Goal: Transaction & Acquisition: Book appointment/travel/reservation

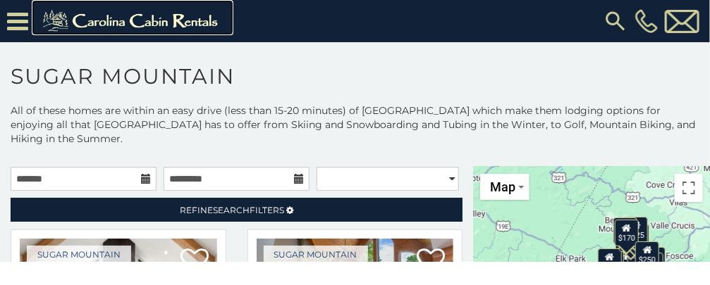
click at [115, 23] on img at bounding box center [132, 21] width 194 height 28
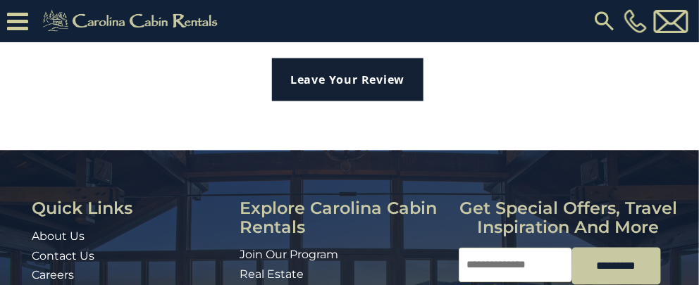
scroll to position [2951, 0]
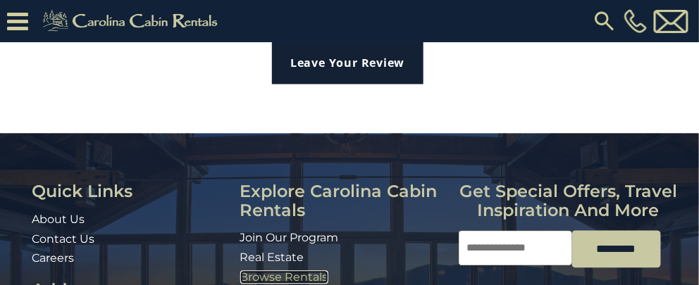
click at [306, 271] on link "Browse Rentals" at bounding box center [284, 277] width 88 height 13
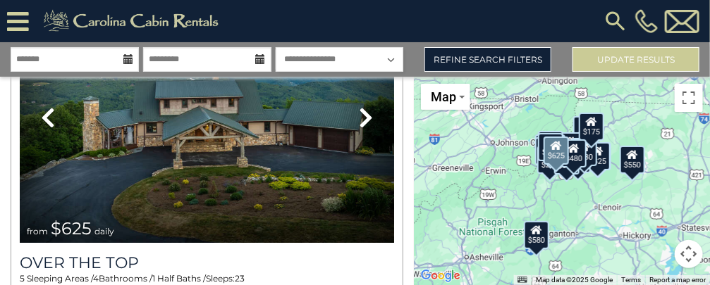
scroll to position [141, 0]
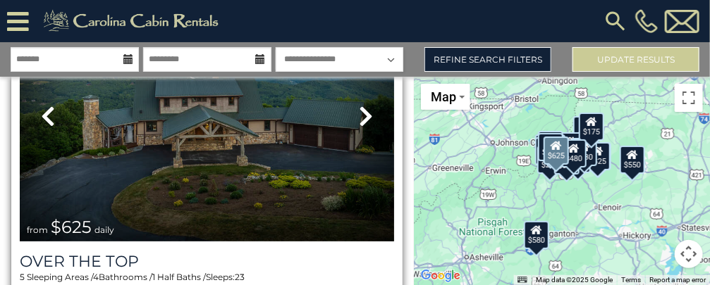
click at [361, 123] on icon at bounding box center [366, 116] width 14 height 23
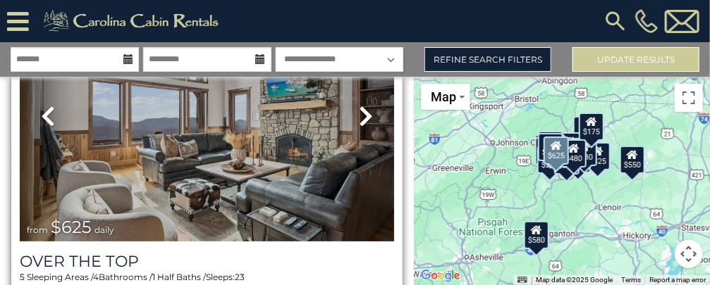
click at [364, 120] on icon at bounding box center [366, 116] width 14 height 23
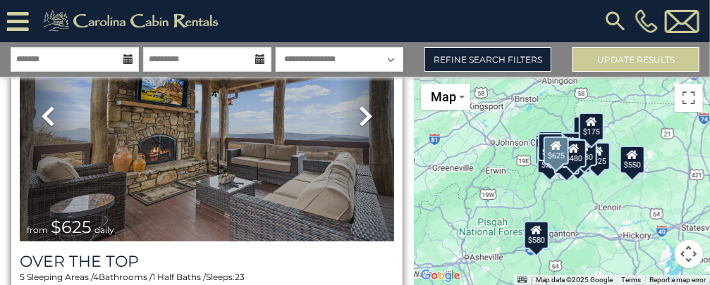
click at [364, 120] on icon at bounding box center [366, 116] width 14 height 23
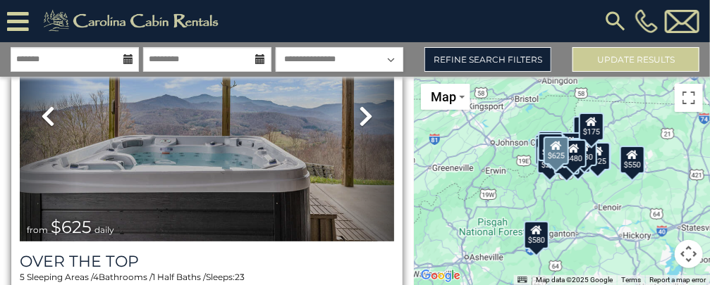
click at [364, 120] on icon at bounding box center [366, 116] width 14 height 23
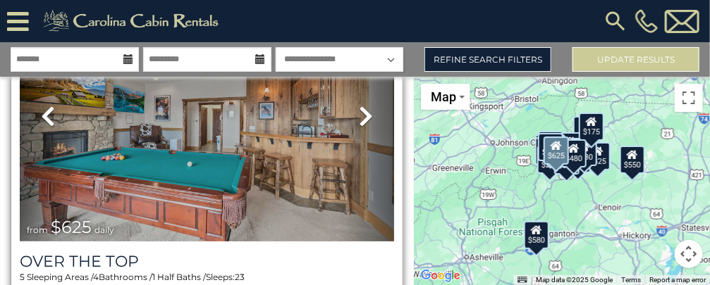
click at [364, 120] on icon at bounding box center [366, 116] width 14 height 23
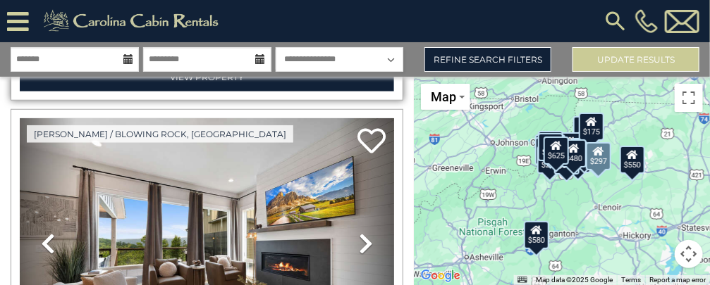
click at [364, 120] on link "Next" at bounding box center [366, 243] width 56 height 251
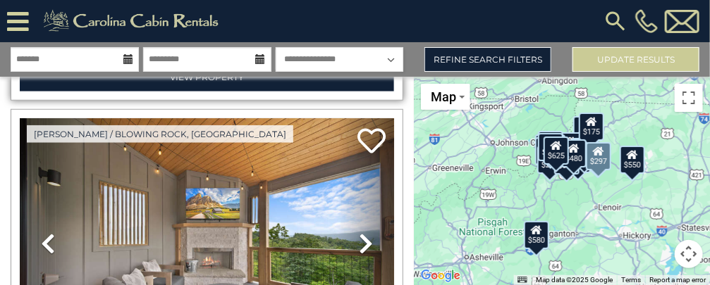
click at [364, 120] on link "Next" at bounding box center [366, 243] width 56 height 251
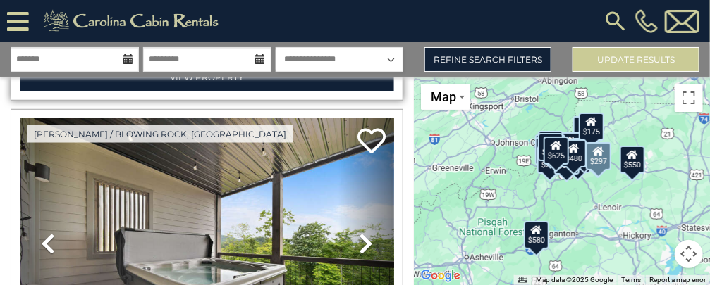
click at [364, 120] on link "Next" at bounding box center [366, 243] width 56 height 251
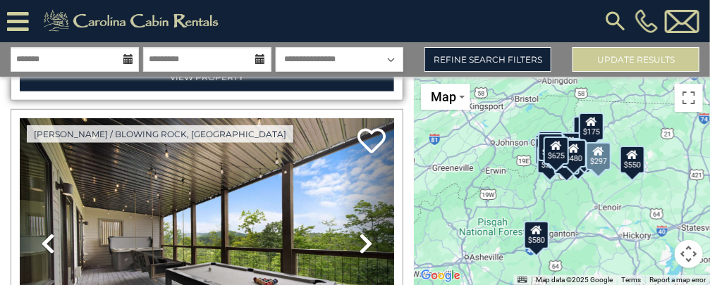
click at [364, 120] on link "Next" at bounding box center [366, 243] width 56 height 251
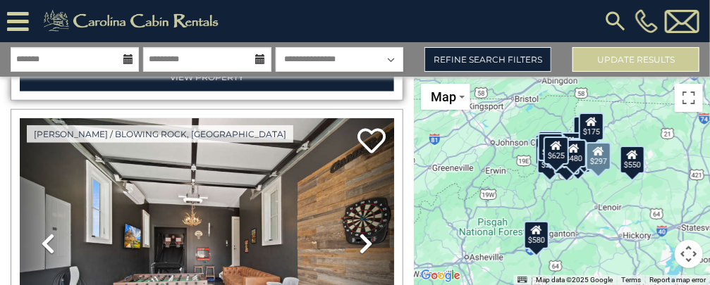
click at [364, 120] on link "Next" at bounding box center [366, 243] width 56 height 251
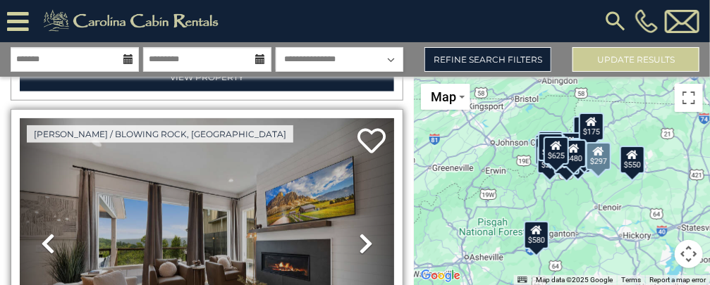
click at [365, 118] on link "Next" at bounding box center [366, 243] width 56 height 251
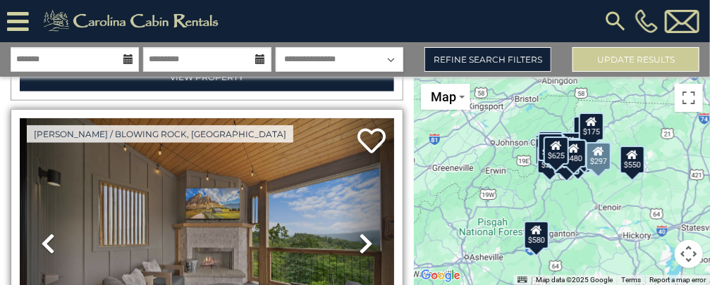
click at [365, 118] on link "Next" at bounding box center [366, 243] width 56 height 251
